Goal: Transaction & Acquisition: Purchase product/service

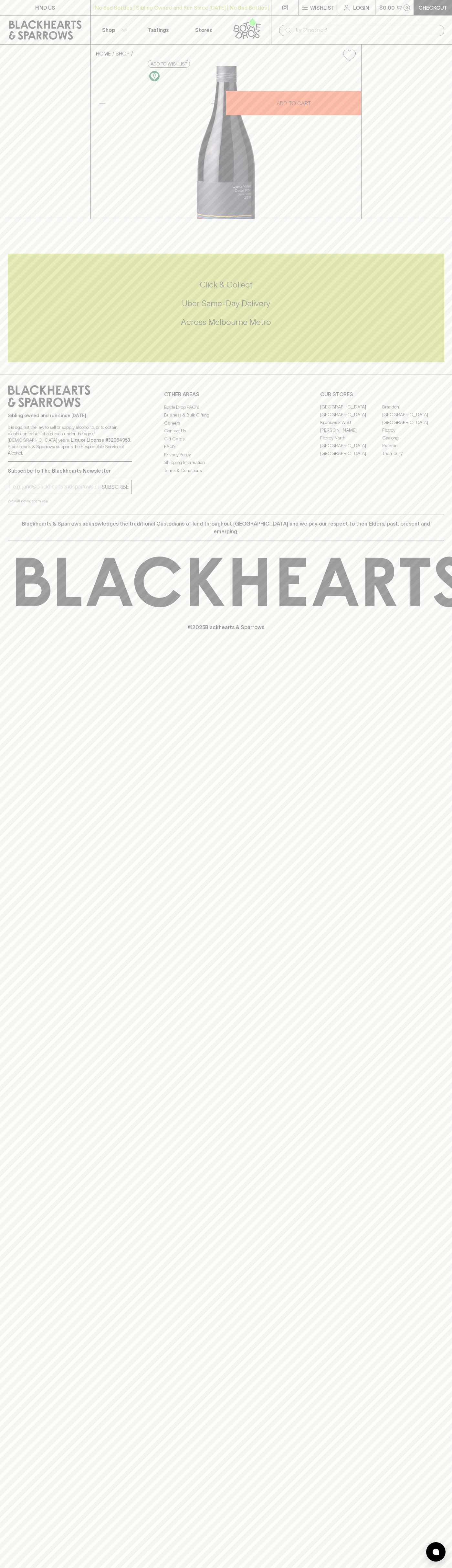
click at [364, 23] on div "​" at bounding box center [361, 30] width 181 height 29
click at [442, 219] on div "HOME SHOP First Foot Forward Pinot Noir 2023 $40.00 Add to wishlist 10% discoun…" at bounding box center [226, 131] width 452 height 175
click at [138, 1567] on html "FIND US | No Bad Bottles | Sibling Owned and Run Since [DATE] | No Bad Bottles …" at bounding box center [226, 784] width 452 height 1568
click at [27, 960] on div "FIND US | No Bad Bottles | Sibling Owned and Run Since [DATE] | No Bad Bottles …" at bounding box center [226, 784] width 452 height 1568
